Goal: Use online tool/utility: Utilize a website feature to perform a specific function

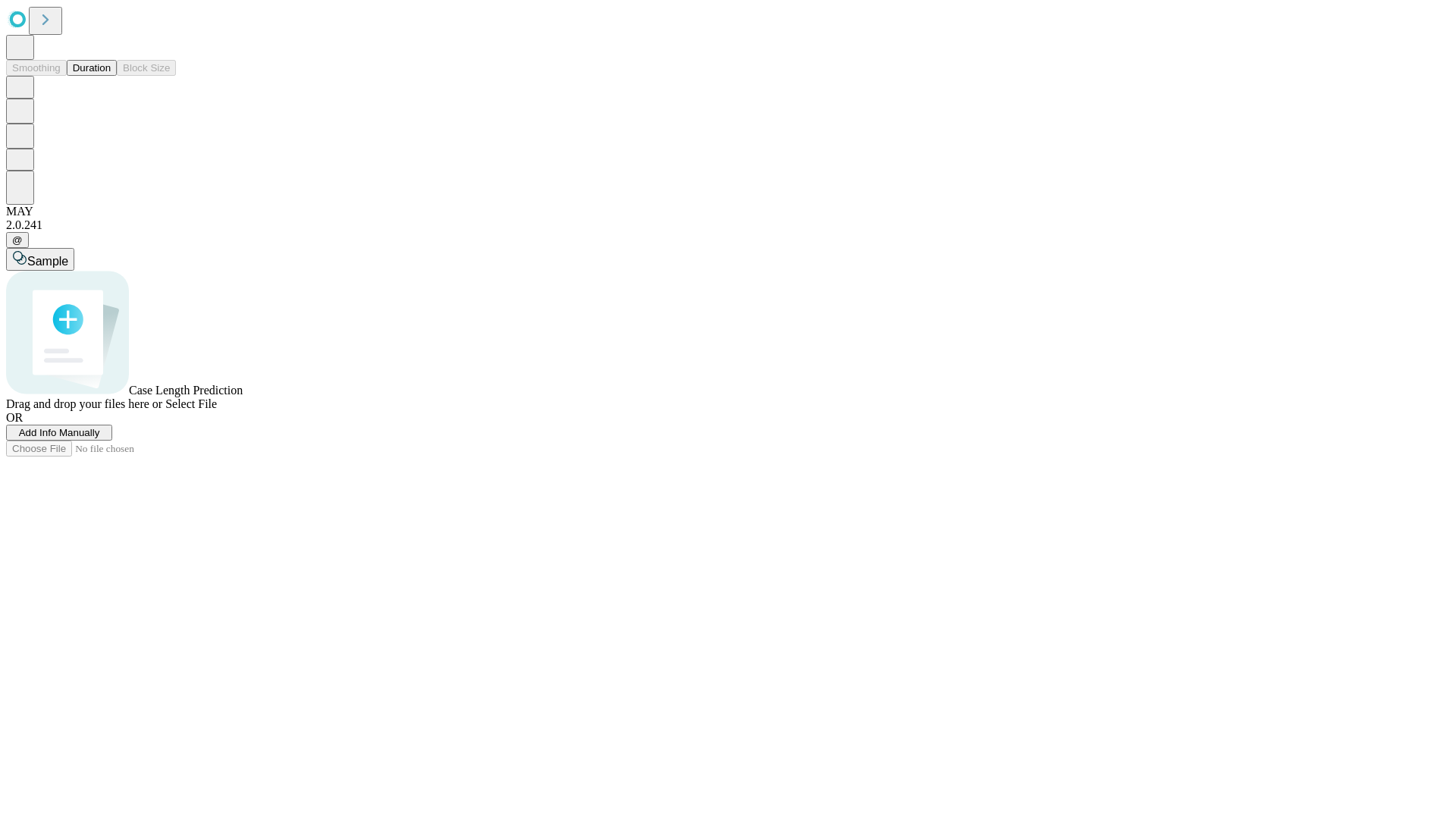
click at [110, 76] on button "Duration" at bounding box center [92, 68] width 50 height 16
click at [216, 410] on span "Select File" at bounding box center [190, 403] width 51 height 13
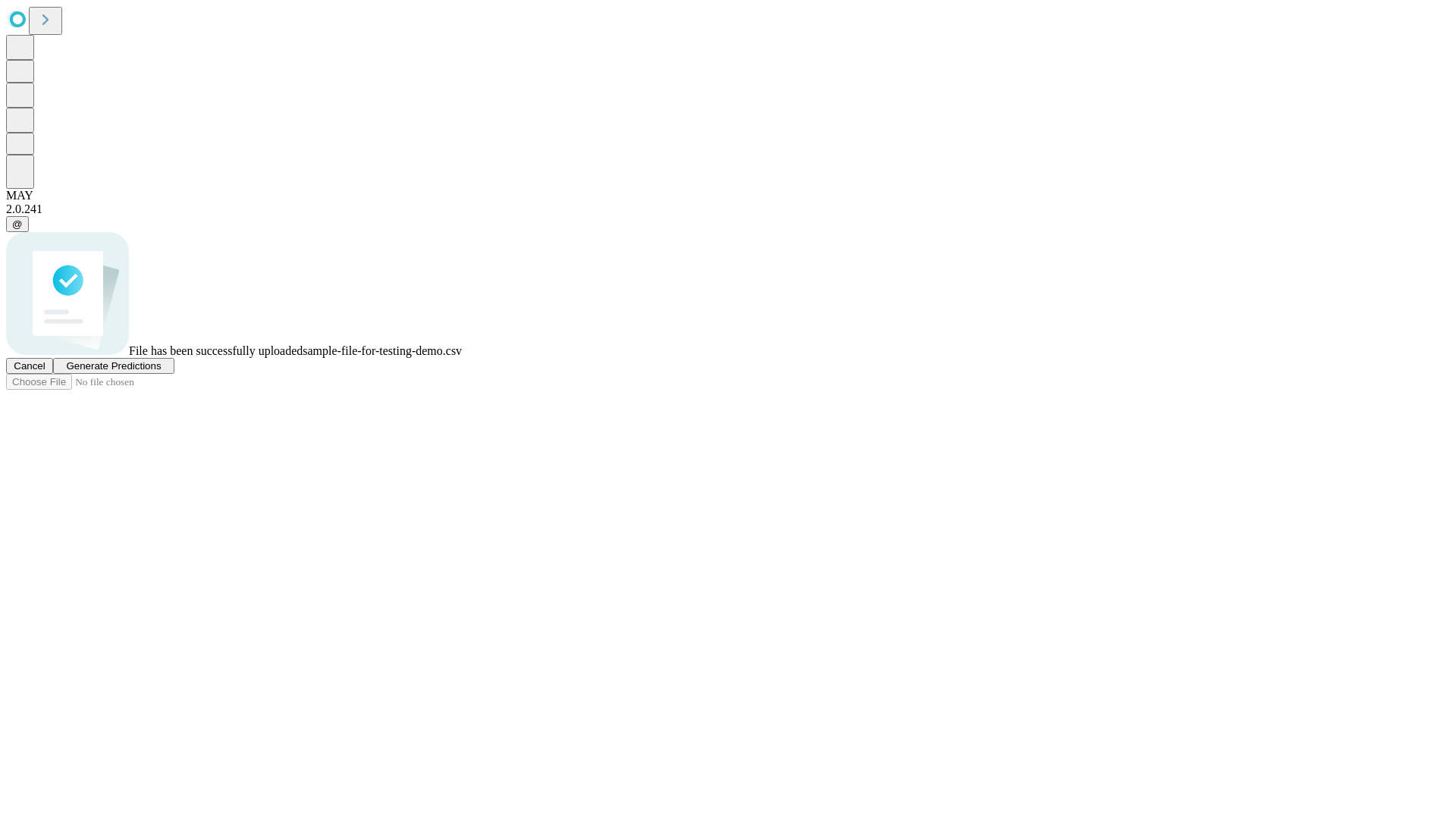
click at [161, 371] on span "Generate Predictions" at bounding box center [113, 365] width 95 height 11
